Goal: Information Seeking & Learning: Learn about a topic

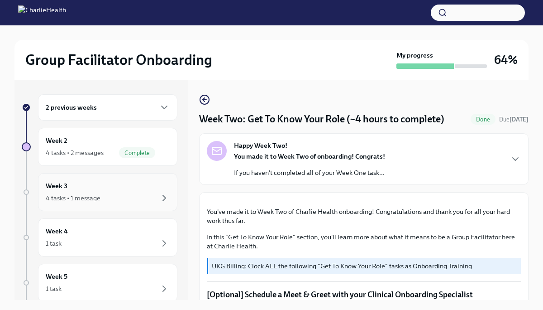
click at [107, 190] on div "Week 3 4 tasks • 1 message" at bounding box center [108, 192] width 124 height 23
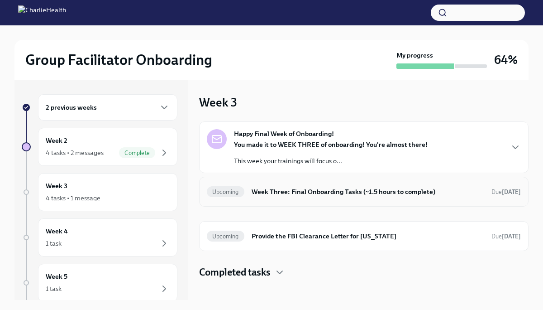
click at [351, 189] on h6 "Week Three: Final Onboarding Tasks (~1.5 hours to complete)" at bounding box center [368, 192] width 233 height 10
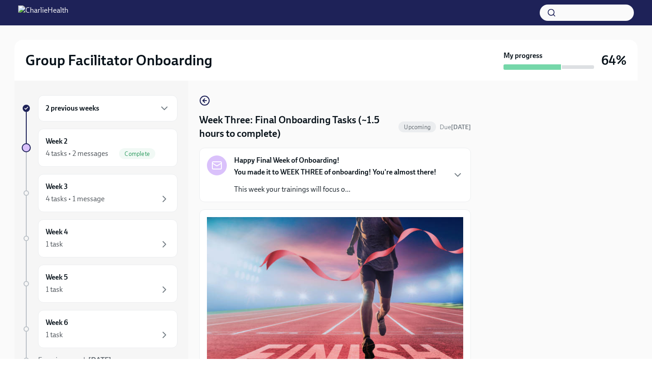
click at [477, 223] on div "2 previous weeks Week 2 4 tasks • 2 messages Complete Week 3 4 tasks • 1 messag…" at bounding box center [325, 220] width 623 height 278
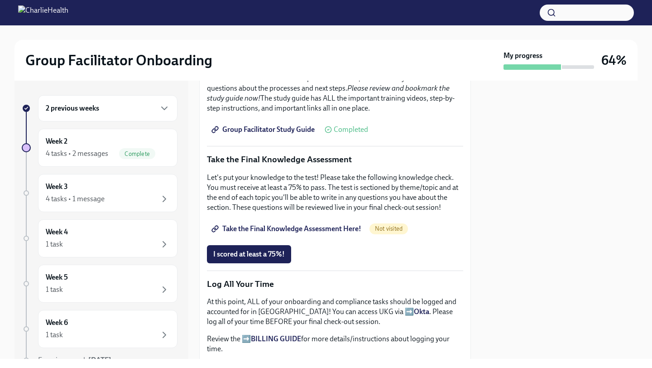
scroll to position [400, 0]
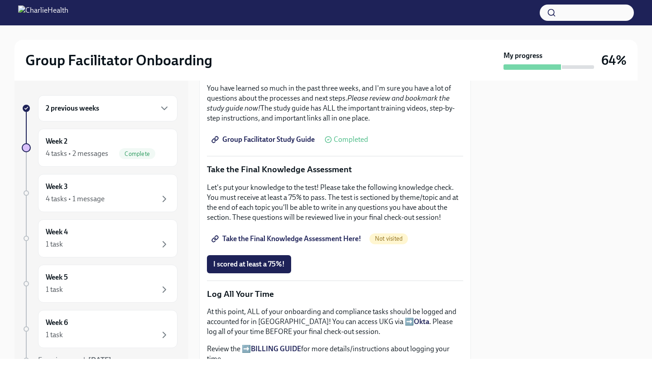
click at [281, 140] on span "Group Facilitator Study Guide" at bounding box center [263, 139] width 101 height 9
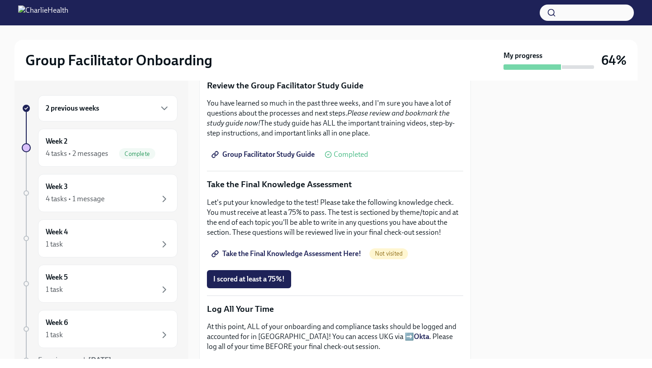
scroll to position [364, 0]
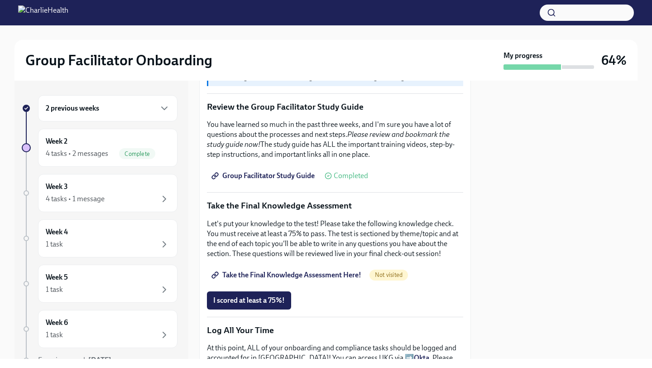
click at [275, 171] on span "Group Facilitator Study Guide" at bounding box center [263, 175] width 101 height 9
click at [297, 273] on span "Take the Final Knowledge Assessment Here!" at bounding box center [287, 274] width 148 height 9
click at [242, 299] on span "I scored at least a 75%!" at bounding box center [249, 300] width 72 height 9
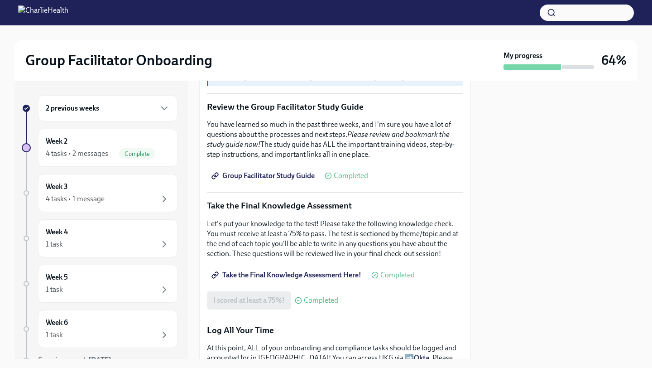
click at [543, 285] on div at bounding box center [560, 220] width 156 height 278
click at [512, 294] on div at bounding box center [560, 220] width 156 height 278
click at [466, 304] on div "You have successfully made it to your final onboarding tasks! If you have not c…" at bounding box center [335, 278] width 272 height 864
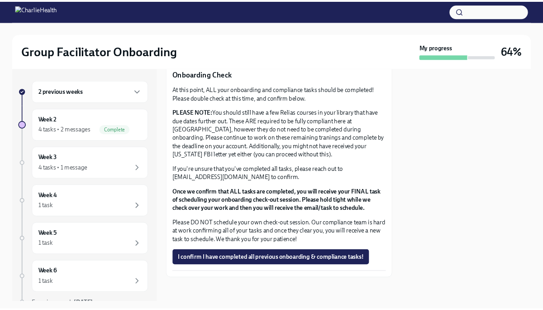
scroll to position [744, 0]
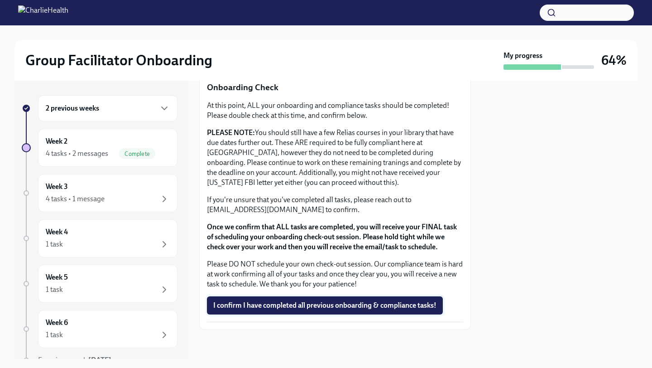
click at [236, 306] on span "I confirm I have completed all previous onboarding & compliance tasks!" at bounding box center [324, 305] width 223 height 9
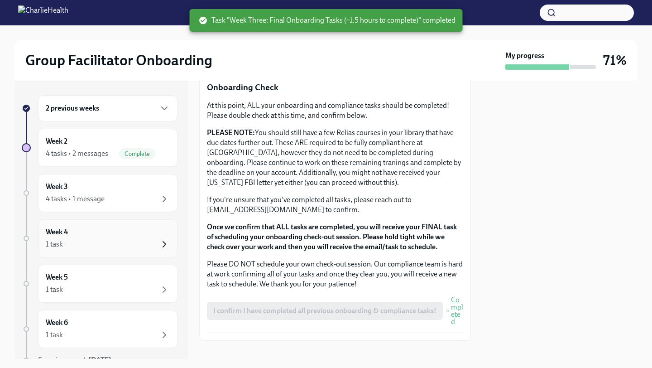
click at [166, 242] on icon "button" at bounding box center [164, 244] width 11 height 11
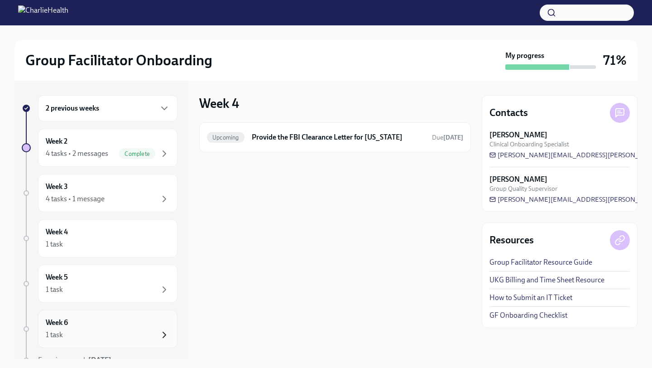
click at [161, 309] on icon "button" at bounding box center [164, 334] width 11 height 11
click at [275, 134] on h6 "Provide the FBI Clearance Letter for [US_STATE]" at bounding box center [338, 137] width 173 height 10
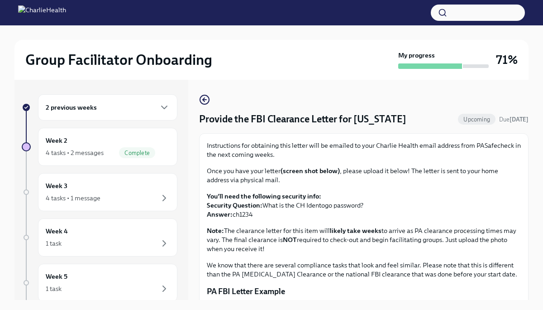
click at [294, 288] on p "PA FBI Letter Example" at bounding box center [364, 291] width 314 height 11
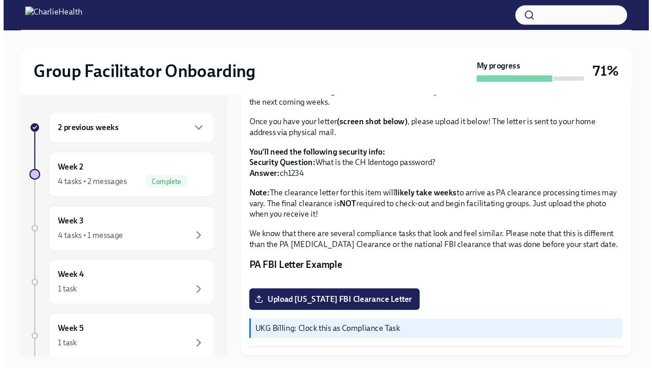
scroll to position [81, 0]
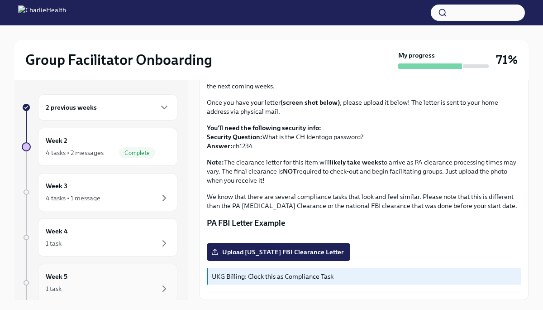
click at [117, 283] on div "1 task" at bounding box center [108, 288] width 124 height 11
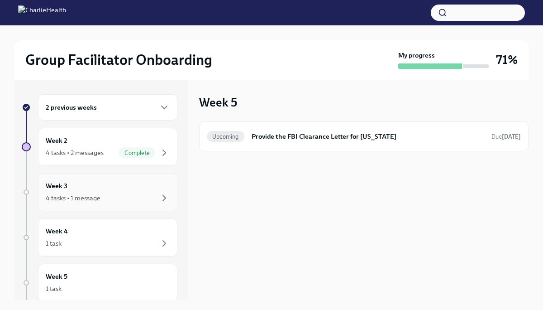
click at [126, 193] on div "4 tasks • 1 message" at bounding box center [108, 197] width 124 height 11
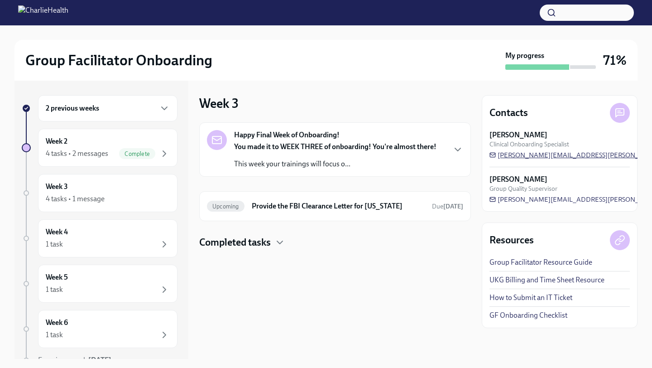
click at [520, 156] on span "[PERSON_NAME][EMAIL_ADDRESS][PERSON_NAME][DOMAIN_NAME]" at bounding box center [603, 154] width 226 height 9
click at [138, 195] on div "4 tasks • 1 message" at bounding box center [108, 198] width 124 height 11
click at [100, 193] on div "4 tasks • 1 message" at bounding box center [108, 198] width 124 height 11
click at [382, 162] on p "This week your trainings will focus o..." at bounding box center [335, 164] width 202 height 10
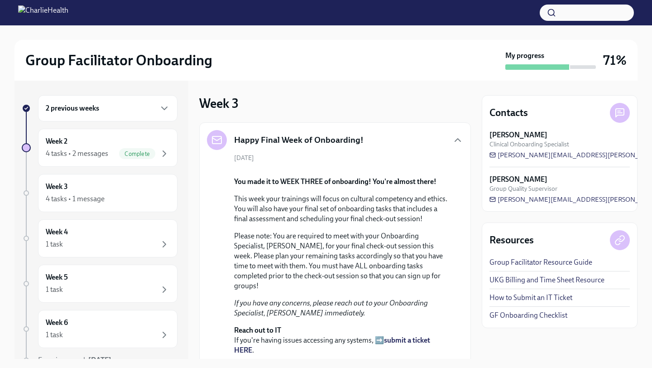
click at [469, 200] on div "Happy Final Week of Onboarding! [DATE] You made it to WEEK THREE of onboarding!…" at bounding box center [335, 266] width 272 height 288
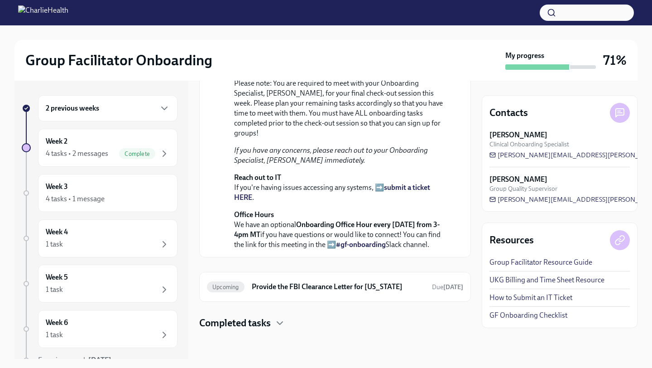
scroll to position [263, 0]
click at [381, 242] on link "#gf-onboarding" at bounding box center [361, 244] width 50 height 9
click at [456, 155] on div "[DATE] You made it to WEEK THREE of onboarding! You're almost there! This week …" at bounding box center [335, 125] width 256 height 249
click at [276, 309] on icon "button" at bounding box center [279, 322] width 11 height 11
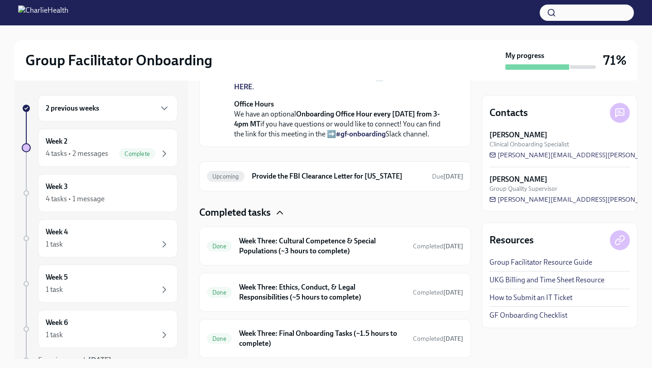
click at [300, 219] on div "Completed tasks" at bounding box center [335, 213] width 272 height 14
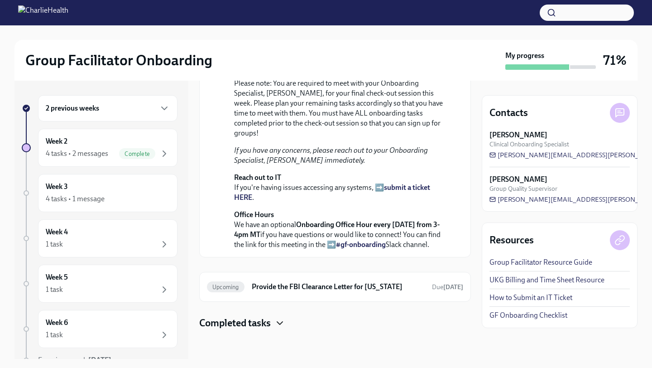
click at [279, 309] on icon "button" at bounding box center [279, 323] width 5 height 3
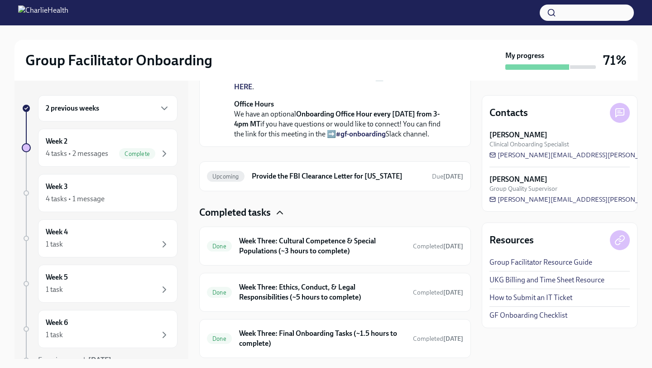
drag, startPoint x: 493, startPoint y: 341, endPoint x: 493, endPoint y: 336, distance: 5.0
click at [493, 309] on div "Contacts [PERSON_NAME] Clinical Onboarding Specialist [PERSON_NAME][EMAIL_ADDRE…" at bounding box center [560, 220] width 156 height 278
click at [490, 309] on div "Contacts [PERSON_NAME] Clinical Onboarding Specialist [PERSON_NAME][EMAIL_ADDRE…" at bounding box center [560, 220] width 156 height 278
click at [108, 192] on div "Week 3 4 tasks • 1 message" at bounding box center [108, 193] width 124 height 23
click at [79, 186] on div "Week 3 4 tasks • 1 message" at bounding box center [108, 193] width 124 height 23
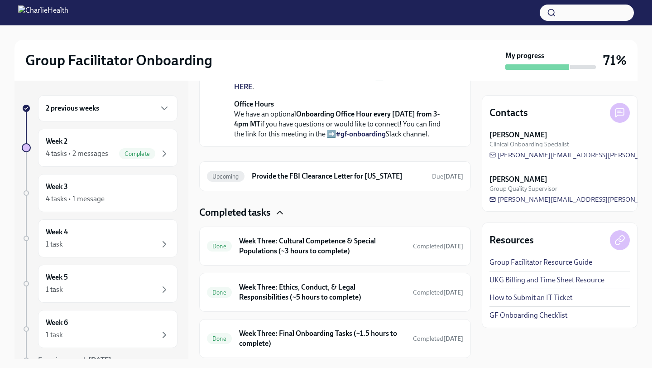
click at [470, 147] on div "Happy Final Week of Onboarding! [DATE] You made it to WEEK THREE of onboarding!…" at bounding box center [335, 3] width 272 height 288
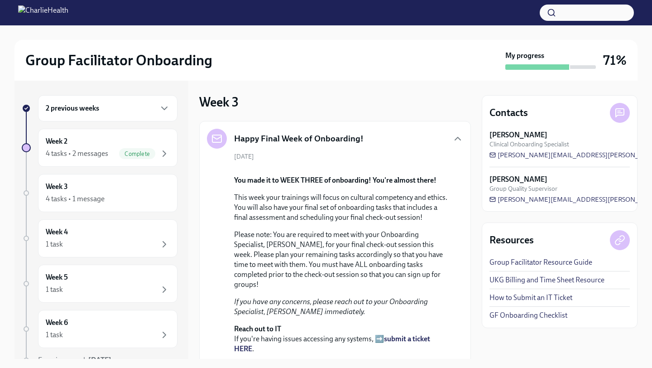
scroll to position [0, 0]
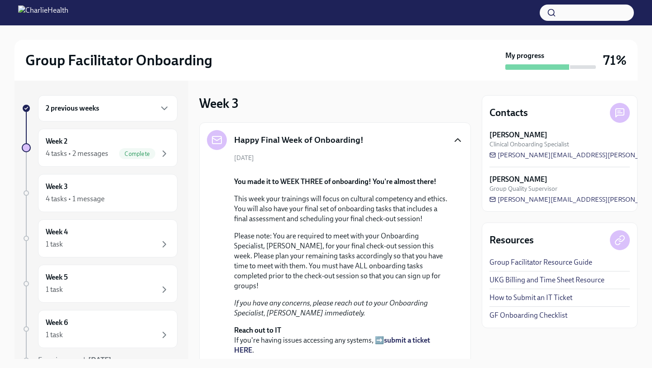
click at [459, 139] on icon "button" at bounding box center [457, 140] width 5 height 3
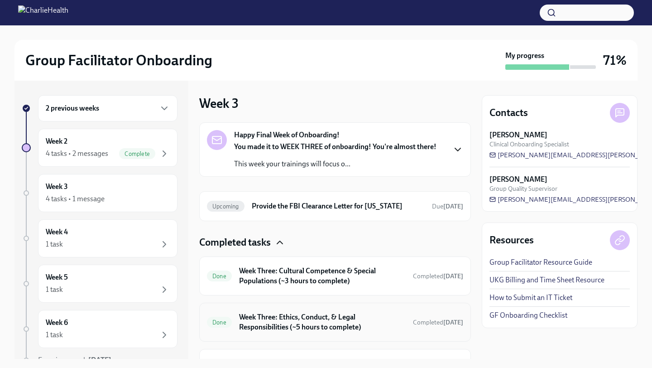
click at [306, 309] on h6 "Week Three: Ethics, Conduct, & Legal Responsibilities (~5 hours to complete)" at bounding box center [322, 322] width 167 height 20
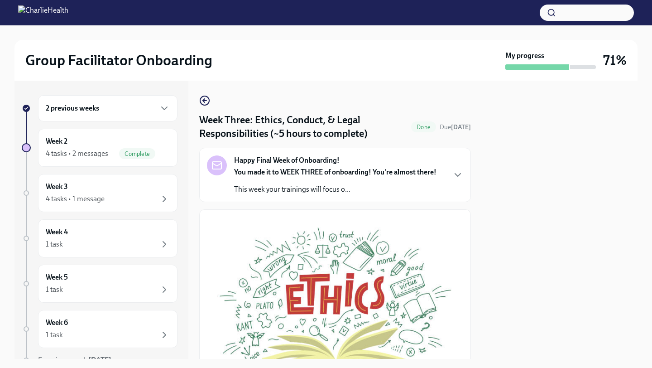
click at [475, 242] on div "2 previous weeks Week 2 4 tasks • 2 messages Complete Week 3 4 tasks • 1 messag…" at bounding box center [325, 220] width 623 height 278
click at [457, 256] on button "Zoom image" at bounding box center [335, 307] width 256 height 181
click at [455, 175] on icon "button" at bounding box center [457, 174] width 11 height 11
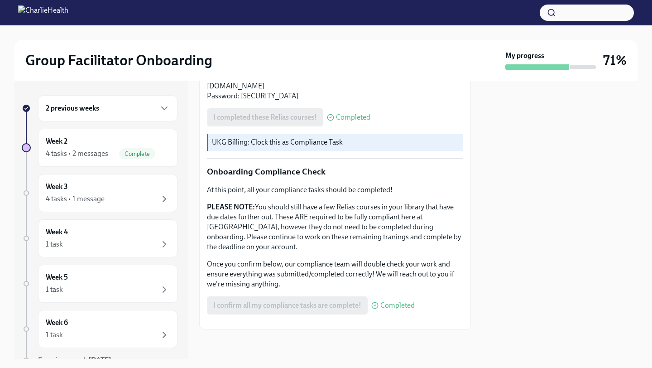
scroll to position [778, 0]
click at [158, 198] on div "4 tasks • 1 message" at bounding box center [108, 198] width 124 height 11
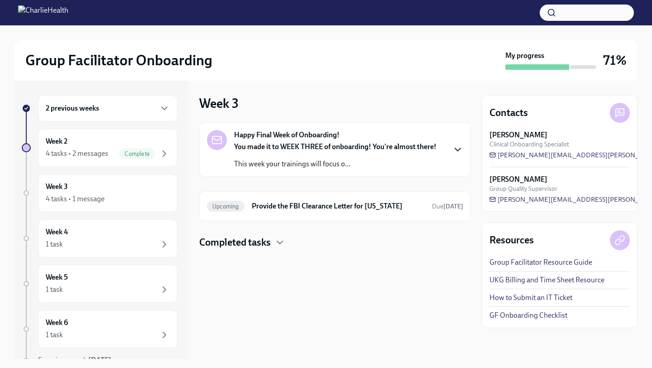
click at [456, 149] on icon "button" at bounding box center [457, 149] width 5 height 3
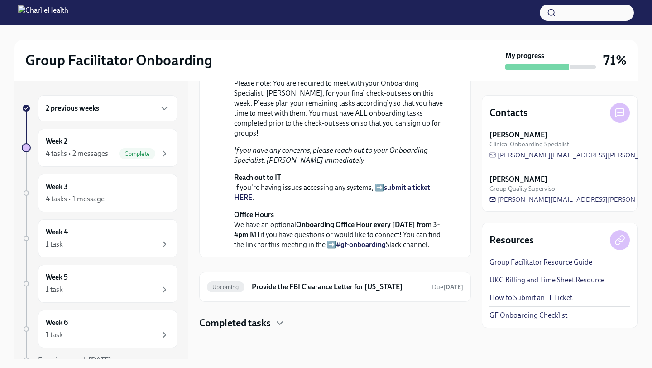
scroll to position [263, 0]
click at [285, 309] on icon "button" at bounding box center [279, 322] width 11 height 11
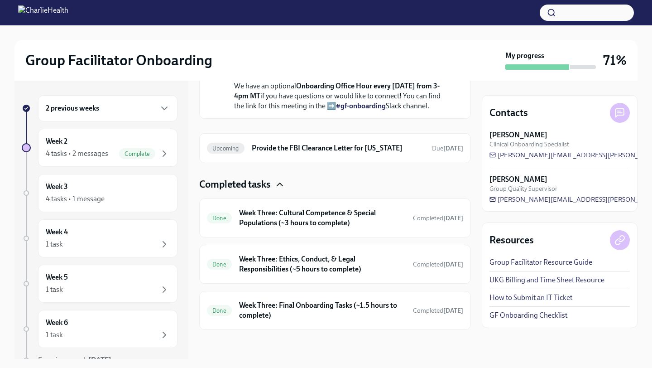
scroll to position [402, 0]
click at [301, 309] on h6 "Week Three: Final Onboarding Tasks (~1.5 hours to complete)" at bounding box center [322, 310] width 167 height 20
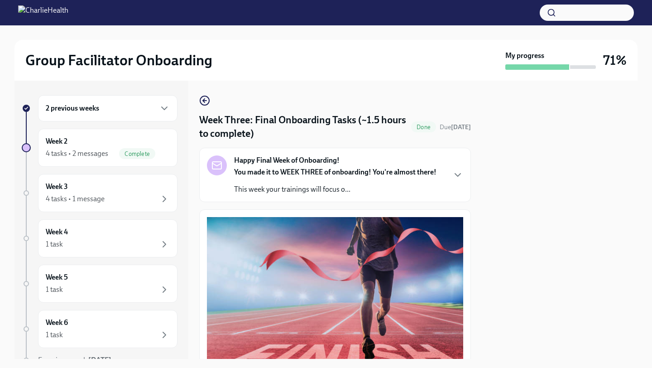
drag, startPoint x: 523, startPoint y: 213, endPoint x: 526, endPoint y: 206, distance: 7.5
click at [523, 214] on div at bounding box center [560, 220] width 156 height 278
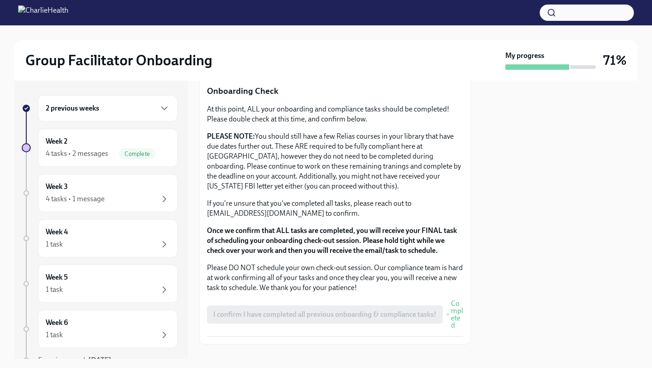
scroll to position [755, 0]
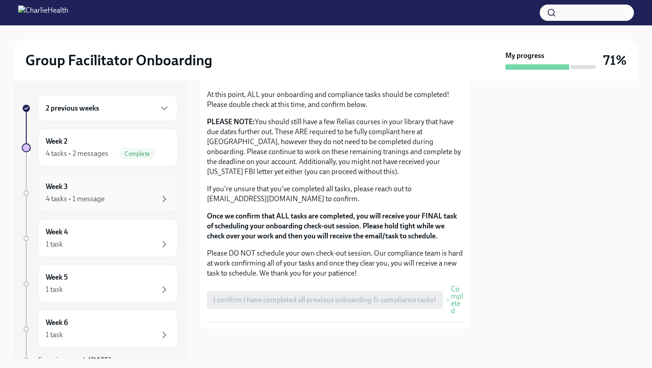
click at [121, 190] on div "Week 3 4 tasks • 1 message" at bounding box center [108, 193] width 124 height 23
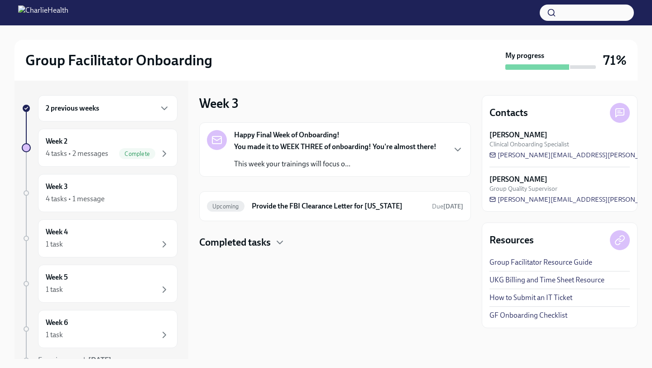
click at [320, 160] on p "This week your trainings will focus o..." at bounding box center [335, 164] width 202 height 10
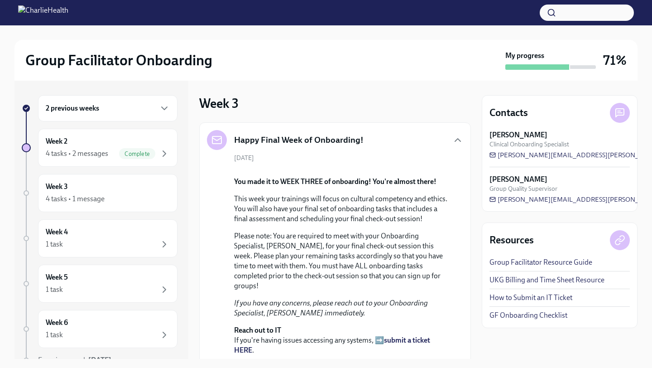
click at [457, 227] on div "[DATE] You made it to WEEK THREE of onboarding! You're almost there! This week …" at bounding box center [335, 278] width 256 height 249
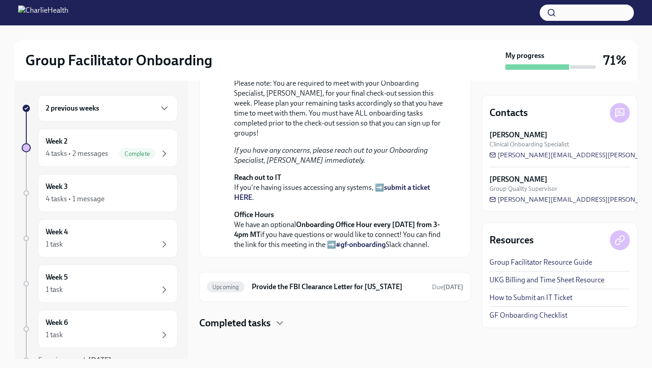
scroll to position [263, 0]
click at [279, 309] on icon "button" at bounding box center [279, 323] width 5 height 3
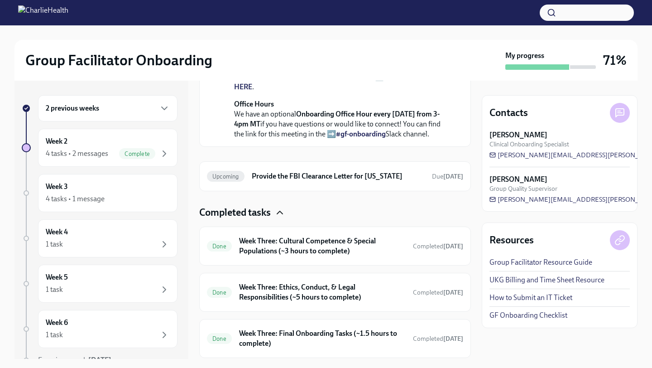
click at [327, 219] on div "Completed tasks" at bounding box center [335, 213] width 272 height 14
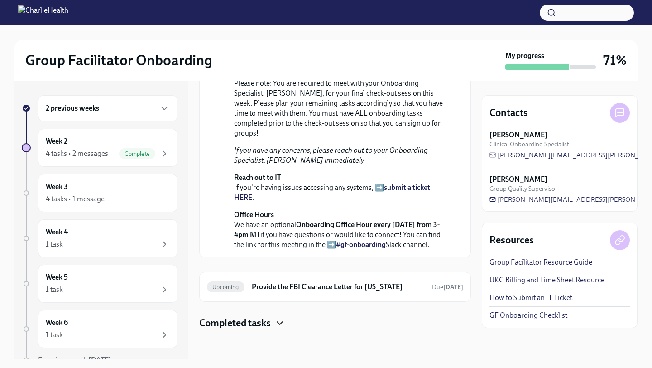
click at [278, 309] on icon "button" at bounding box center [279, 322] width 11 height 11
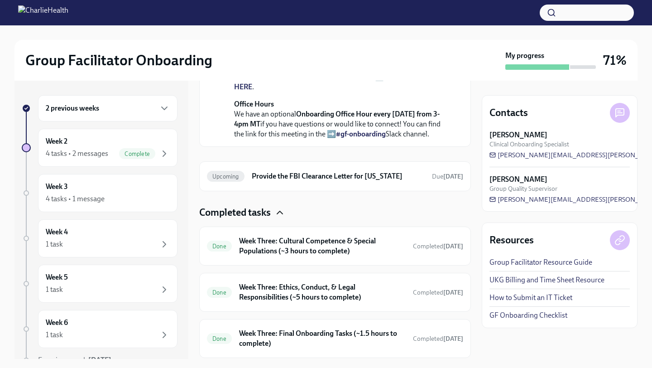
click at [509, 309] on div "Contacts [PERSON_NAME] Clinical Onboarding Specialist [PERSON_NAME][EMAIL_ADDRE…" at bounding box center [560, 220] width 156 height 278
click at [94, 197] on div "4 tasks • 1 message" at bounding box center [75, 199] width 59 height 10
click at [464, 147] on div "Happy Final Week of Onboarding! [DATE] You made it to WEEK THREE of onboarding!…" at bounding box center [335, 3] width 272 height 288
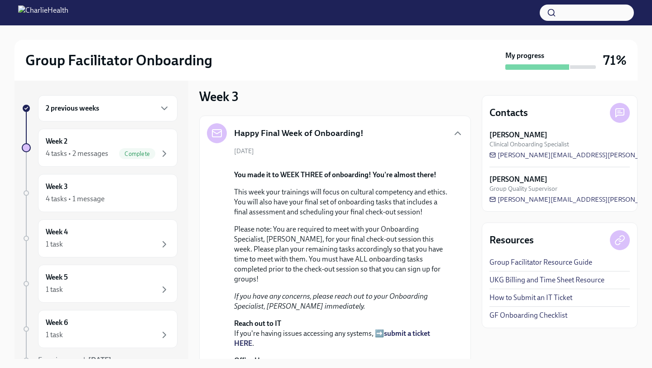
scroll to position [0, 0]
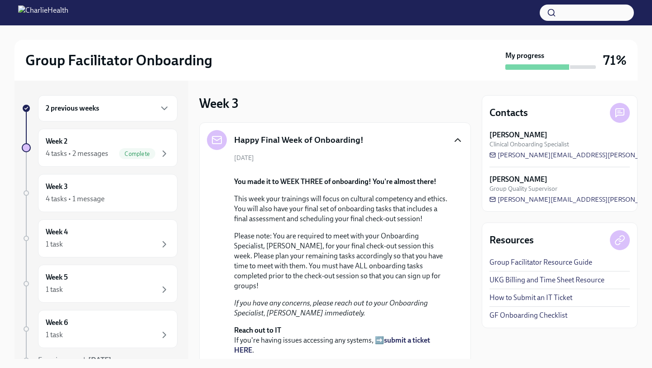
click at [457, 137] on icon "button" at bounding box center [457, 139] width 11 height 11
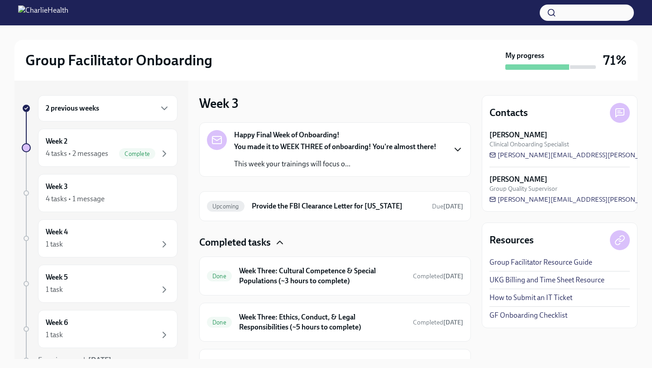
click at [346, 156] on div "You made it to WEEK THREE of onboarding! You're almost there! This week your tr…" at bounding box center [335, 155] width 202 height 27
